Goal: Use online tool/utility: Utilize a website feature to perform a specific function

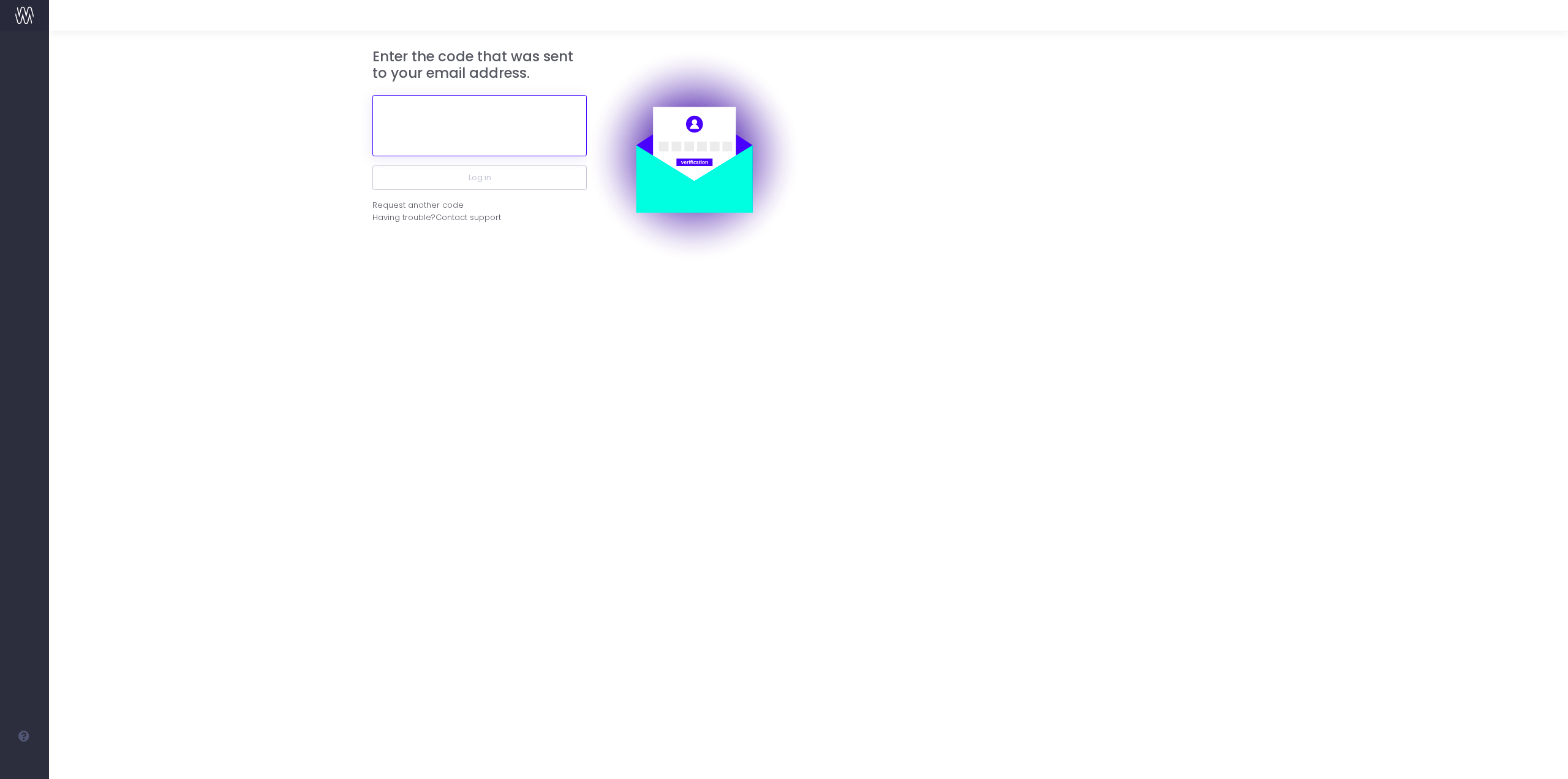
click at [502, 120] on input "text" at bounding box center [479, 126] width 214 height 61
paste input "675480"
type input "675480"
click at [497, 178] on button "Log in" at bounding box center [479, 178] width 214 height 25
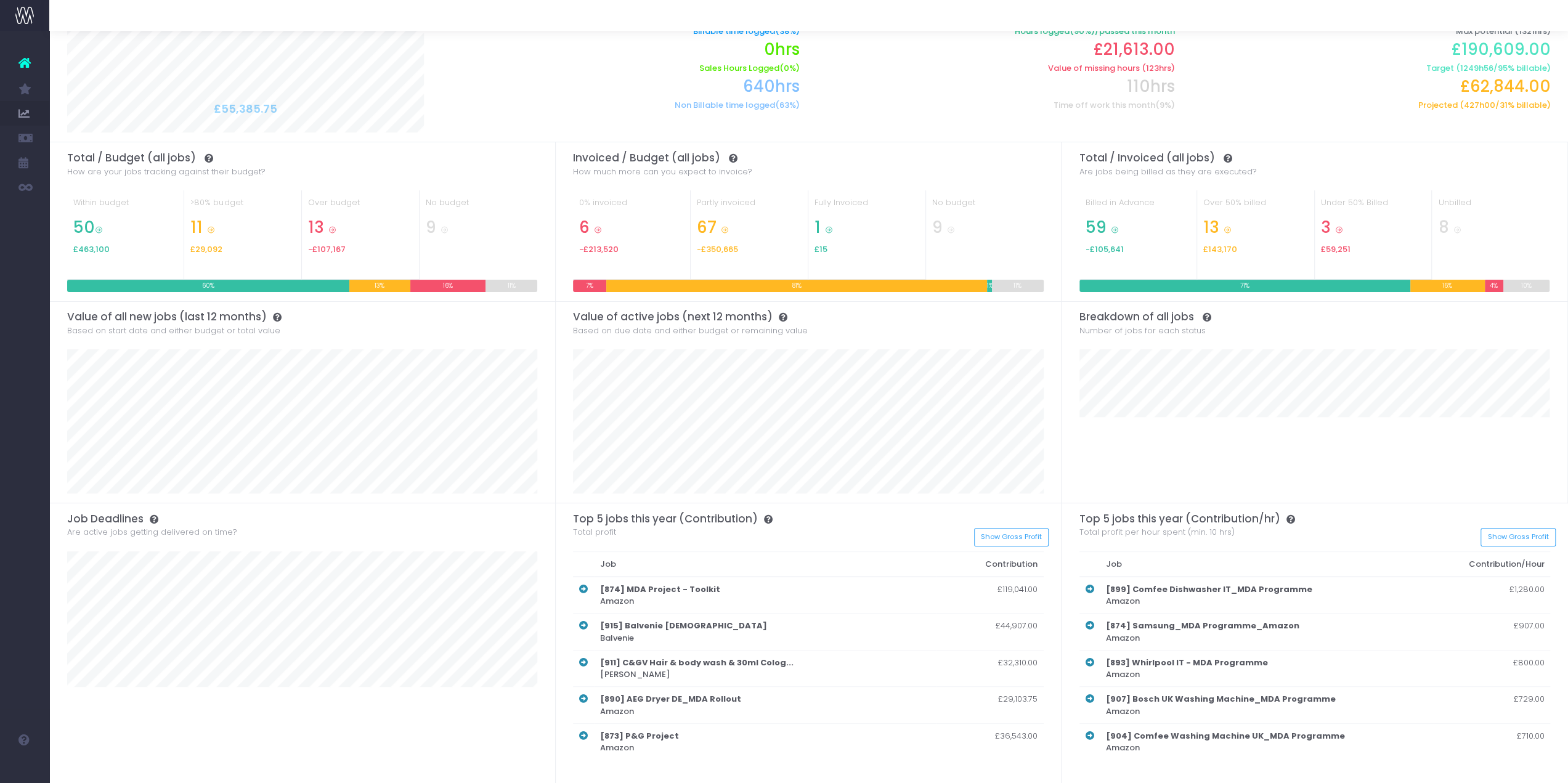
scroll to position [76, 0]
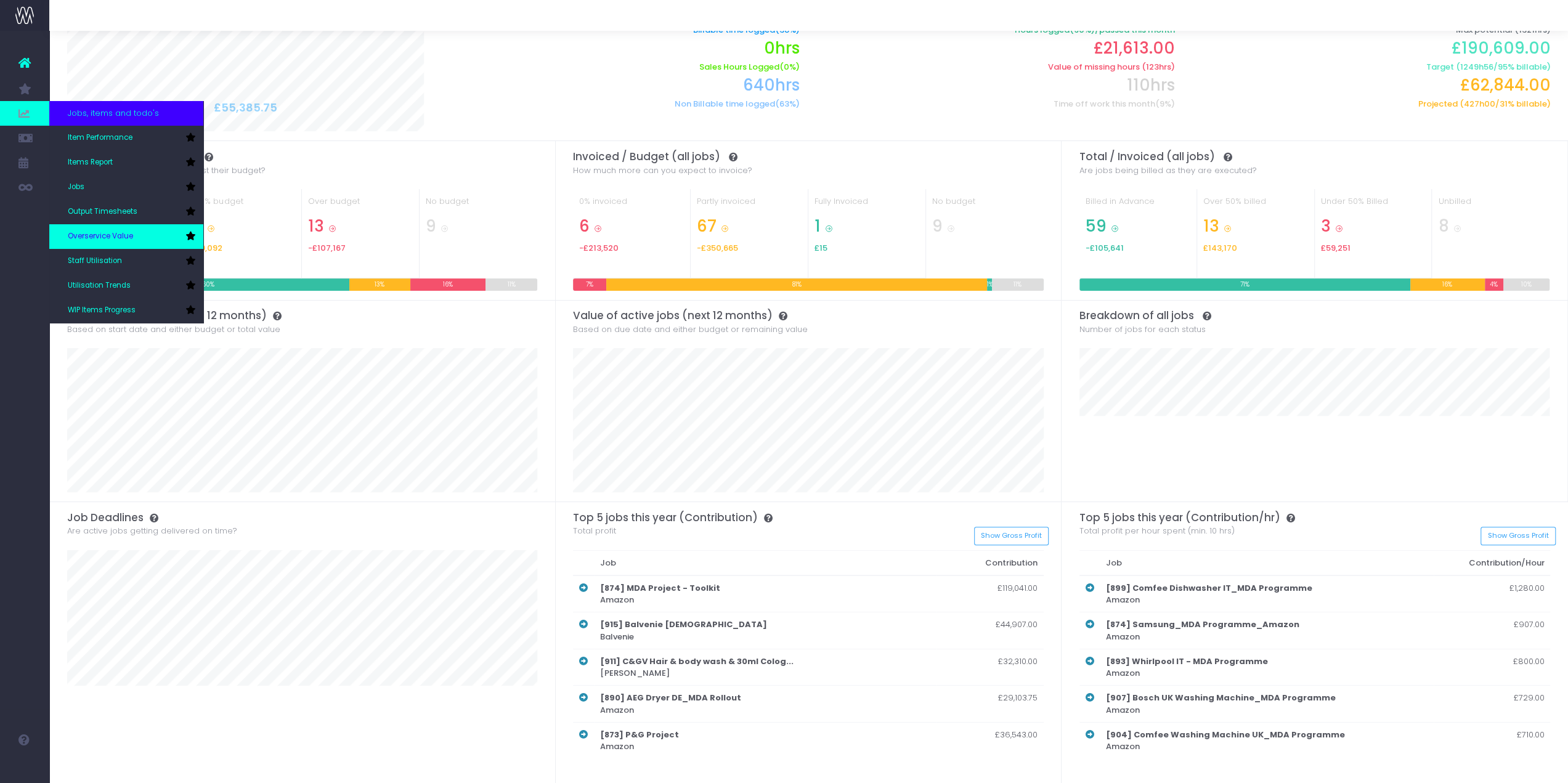
click at [109, 238] on span "Overservice Value" at bounding box center [100, 236] width 66 height 11
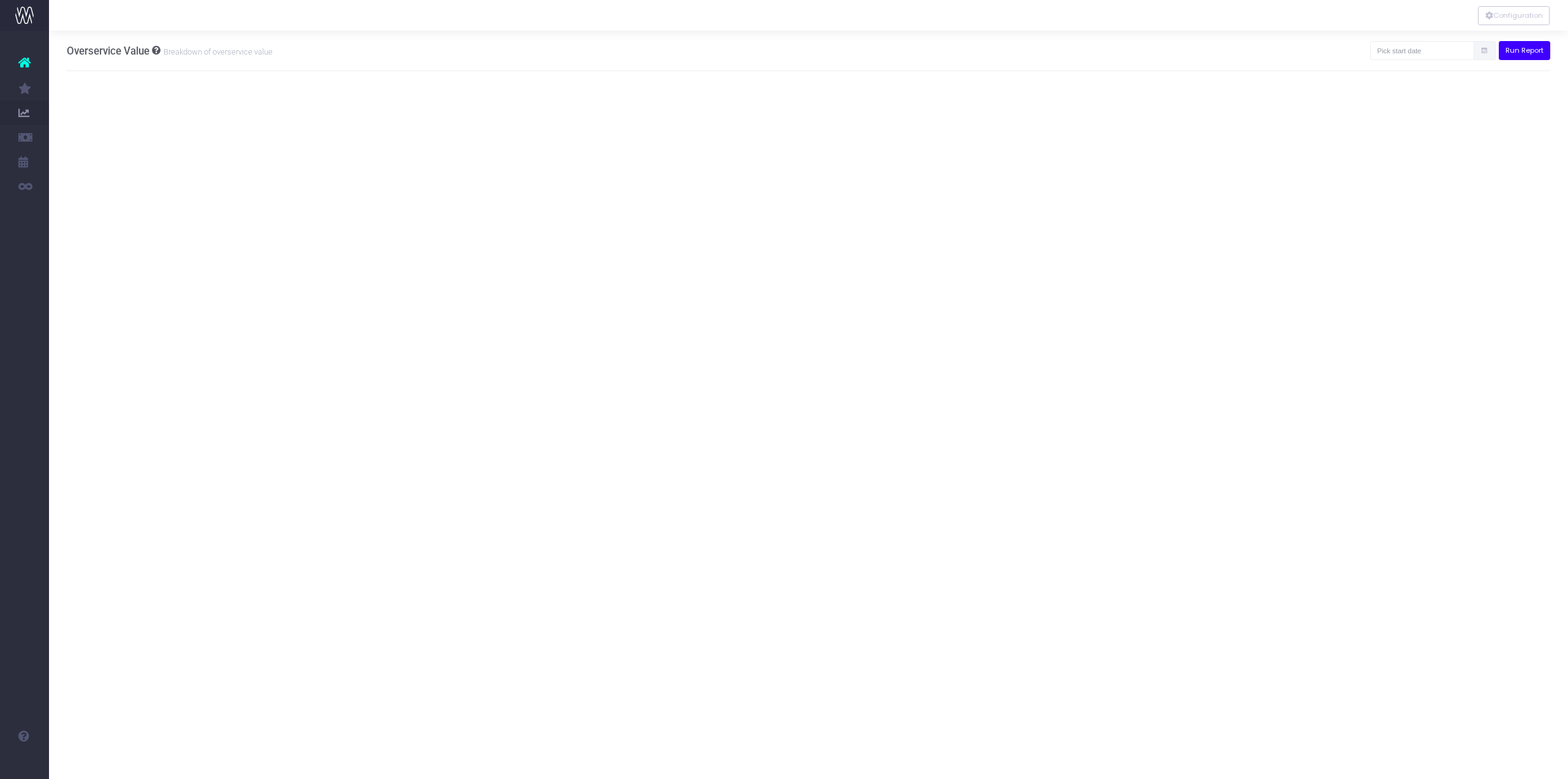
click at [1516, 53] on button "Run Report" at bounding box center [1525, 50] width 52 height 19
click at [1454, 38] on div "Please pick a start date first." at bounding box center [1469, 23] width 184 height 31
click at [1453, 41] on input "text" at bounding box center [1422, 50] width 104 height 19
click at [1392, 81] on th "«" at bounding box center [1391, 75] width 21 height 18
click at [1381, 201] on td "1" at bounding box center [1391, 204] width 21 height 18
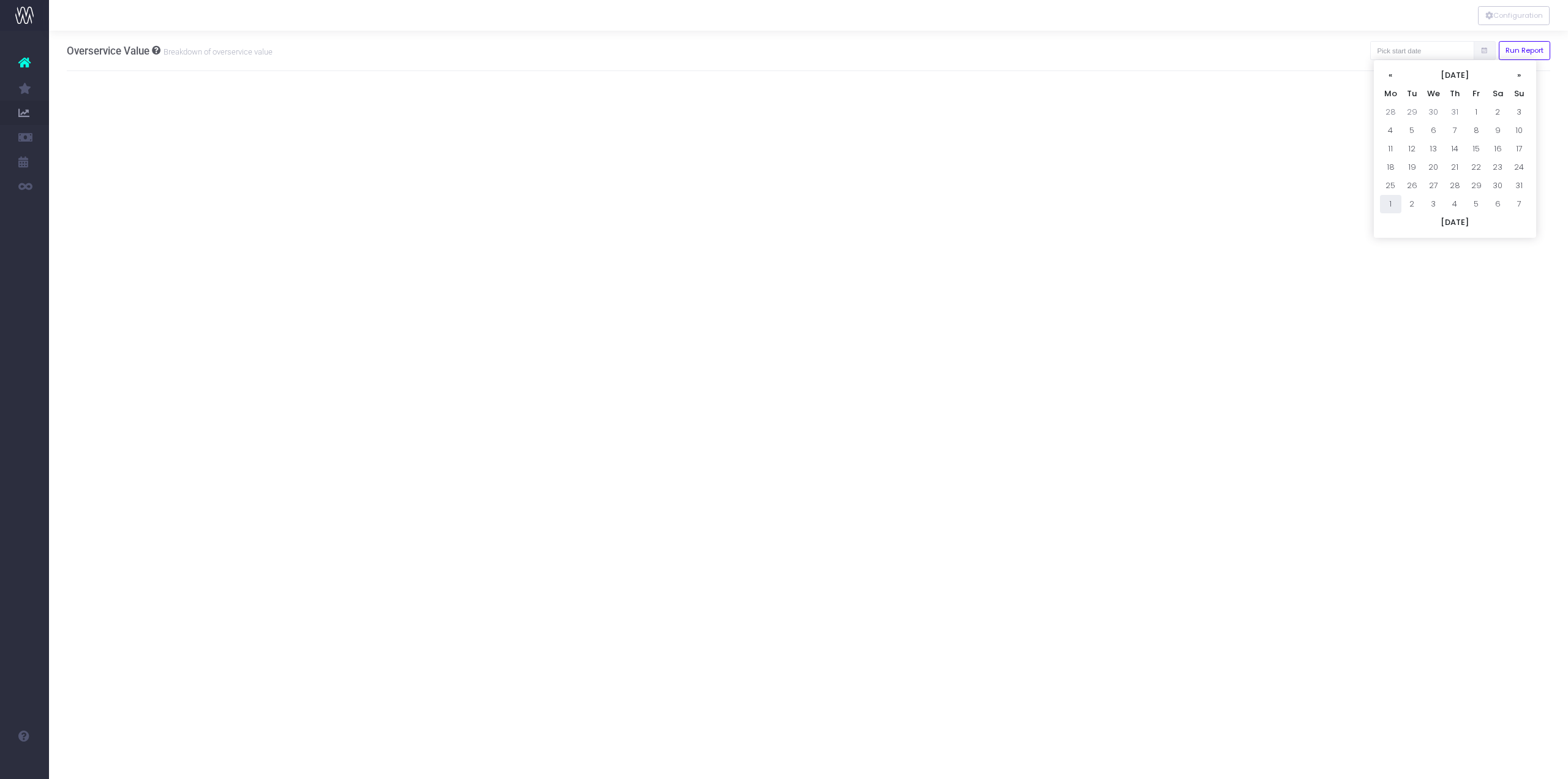
type input "01-09-2025"
click at [1533, 52] on button "Run Report" at bounding box center [1525, 50] width 52 height 19
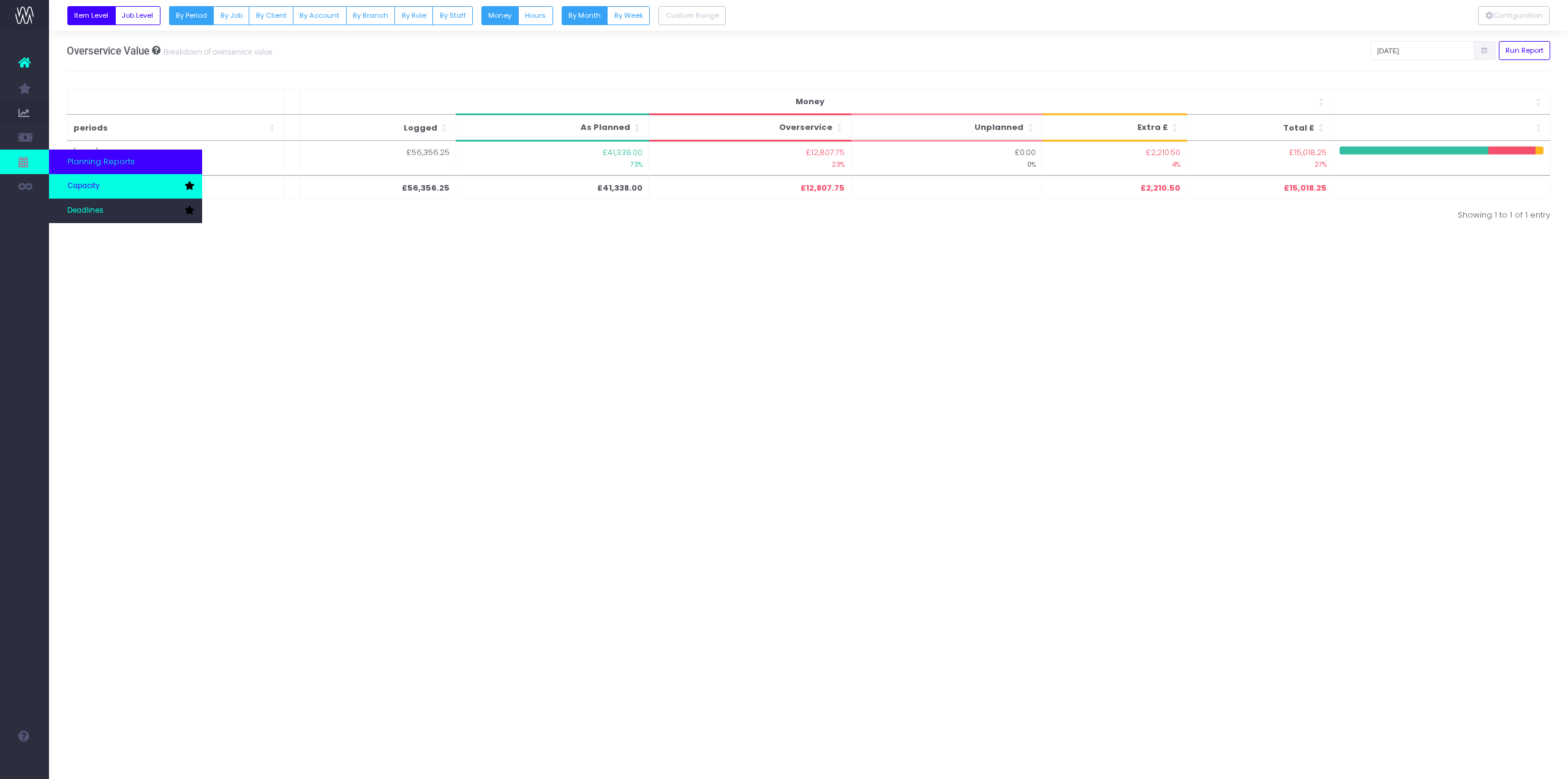
click at [62, 183] on link "Capacity" at bounding box center [126, 186] width 153 height 25
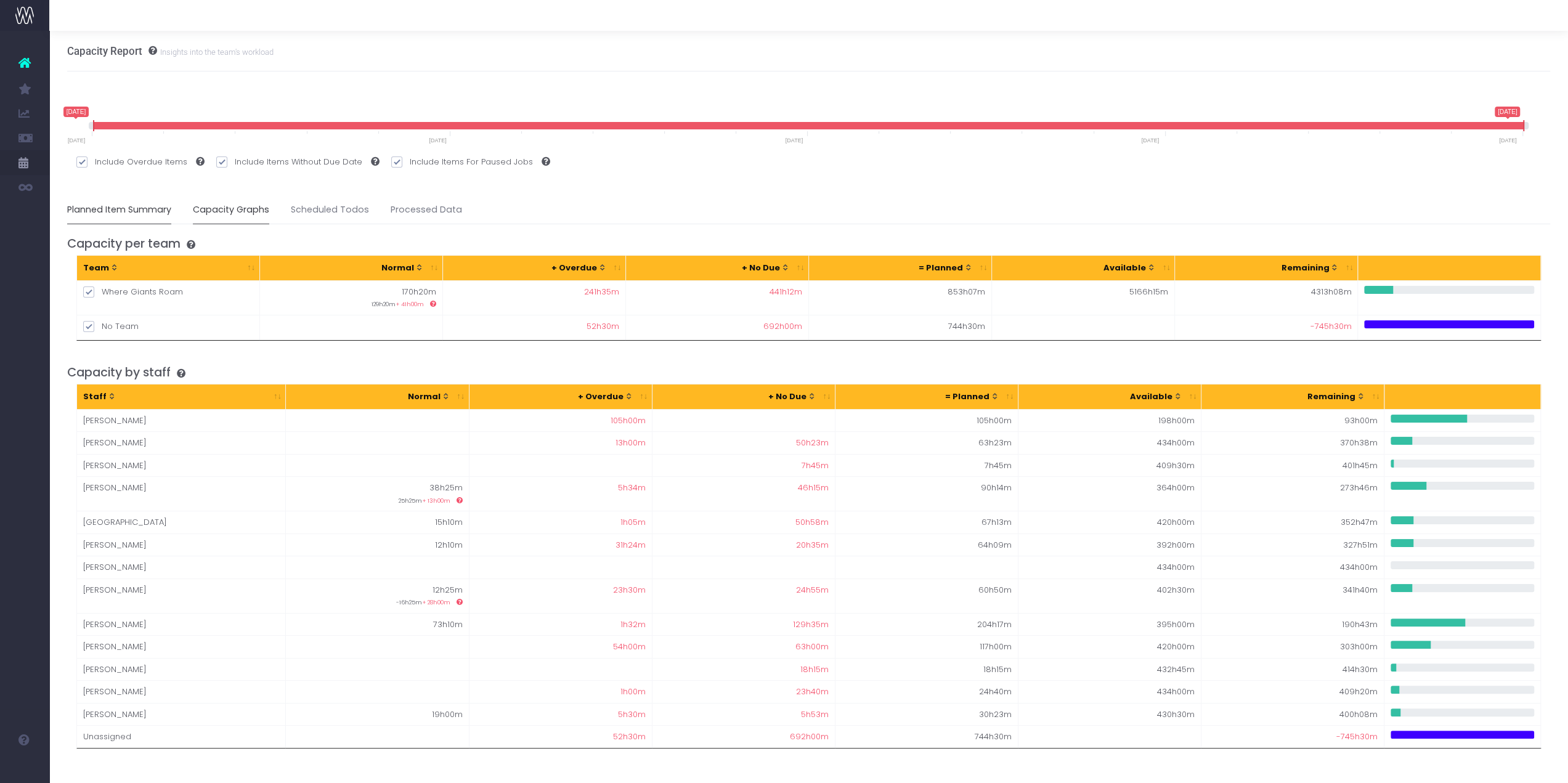
click at [255, 203] on link "Capacity Graphs" at bounding box center [231, 210] width 76 height 29
